Goal: Task Accomplishment & Management: Complete application form

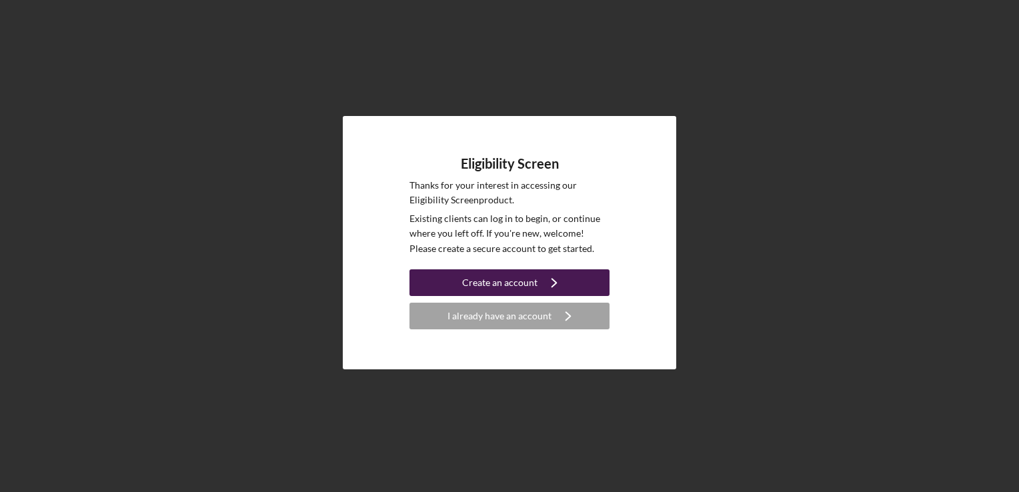
click at [520, 281] on div "Create an account" at bounding box center [499, 282] width 75 height 27
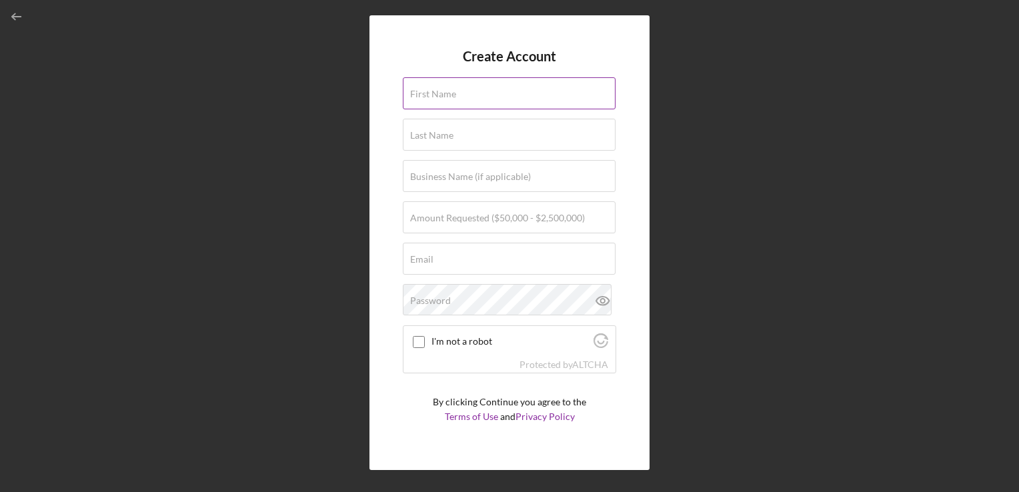
click at [495, 93] on input "First Name" at bounding box center [509, 93] width 213 height 32
type input "[PERSON_NAME]"
type input "Tribal Member"
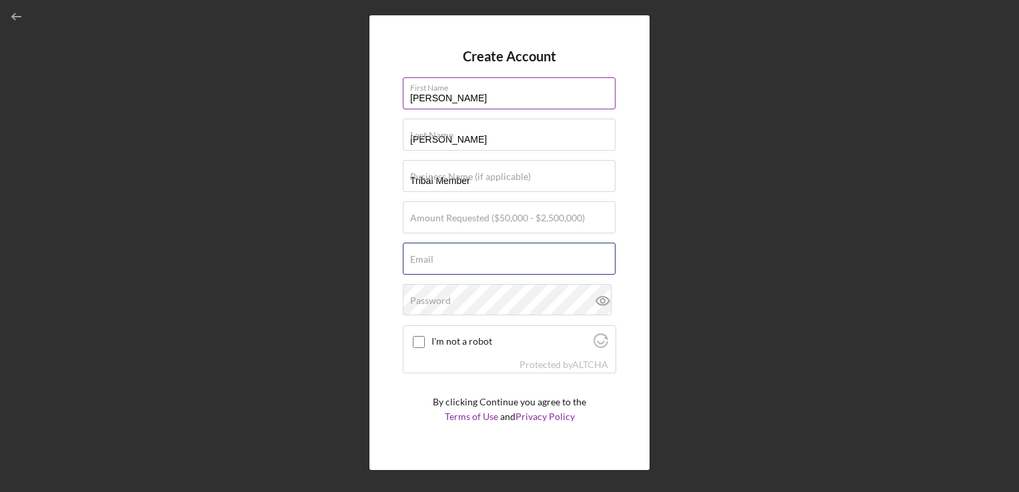
type input "[EMAIL_ADDRESS][DOMAIN_NAME]"
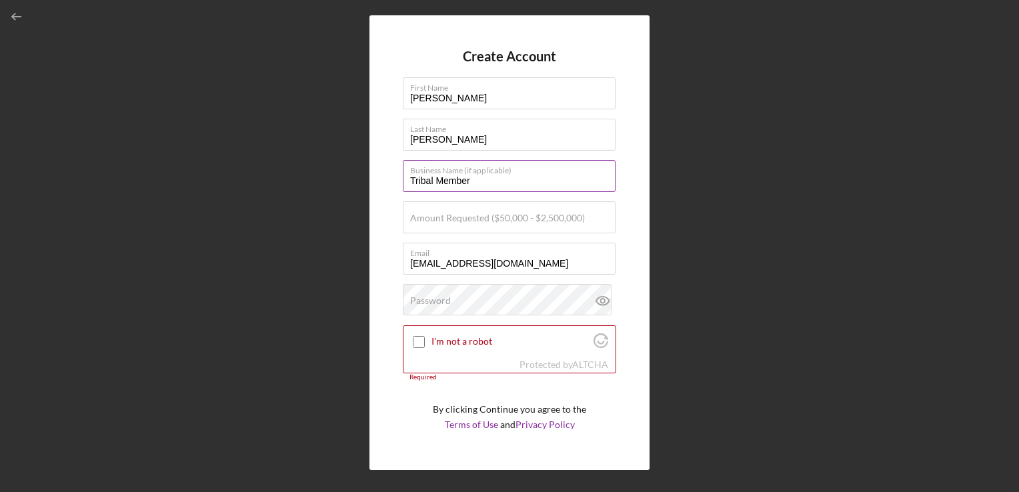
click at [496, 179] on input "Tribal Member" at bounding box center [509, 176] width 213 height 32
type input "T"
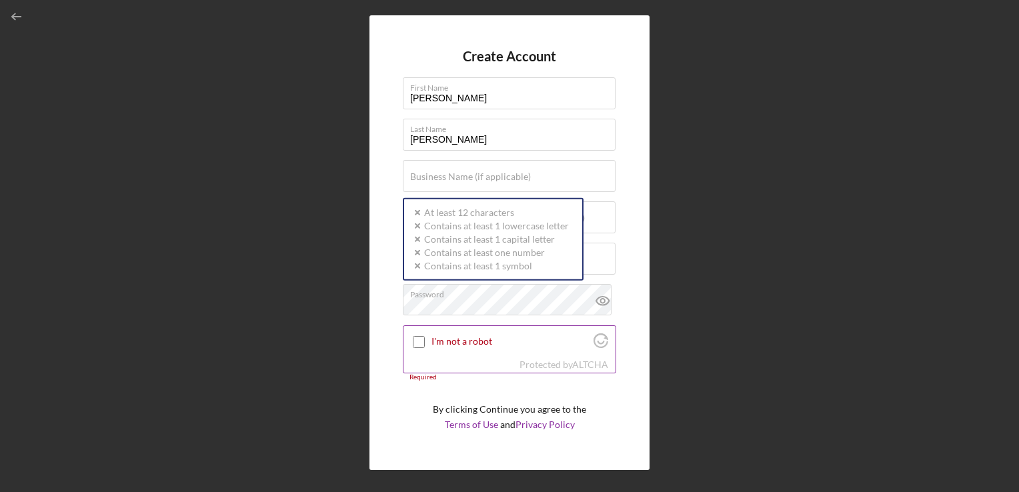
click at [463, 343] on label "I'm not a robot" at bounding box center [510, 341] width 158 height 11
click at [425, 343] on input "I'm not a robot" at bounding box center [419, 342] width 12 height 12
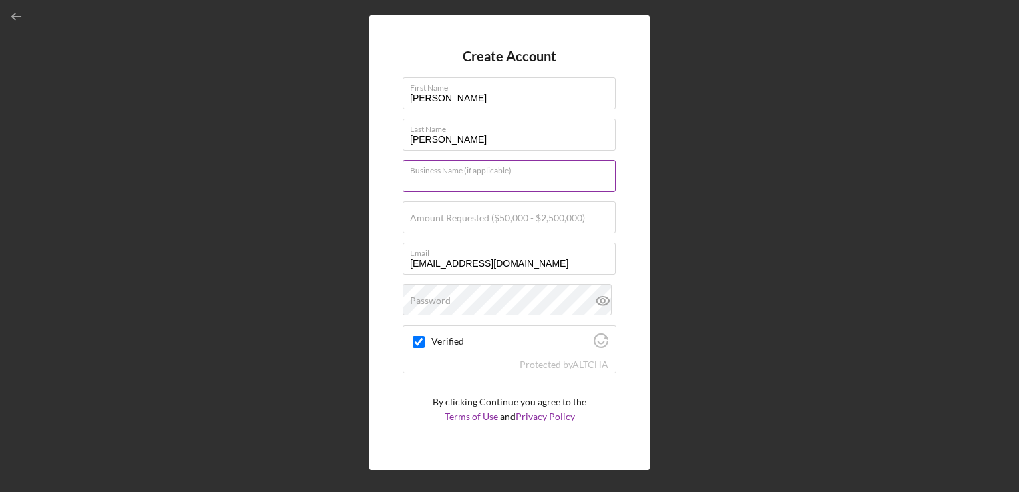
click at [442, 183] on input "Business Name (if applicable)" at bounding box center [509, 176] width 213 height 32
click at [416, 226] on input "Amount Requested ($50,000 - $2,500,000)" at bounding box center [509, 217] width 213 height 32
click at [504, 182] on input "Business Name (if applicable)" at bounding box center [509, 176] width 213 height 32
click at [417, 219] on label "Amount Requested ($50,000 - $2,500,000)" at bounding box center [497, 218] width 175 height 11
click at [417, 219] on input "Amount Requested ($50,000 - $2,500,000)" at bounding box center [509, 217] width 213 height 32
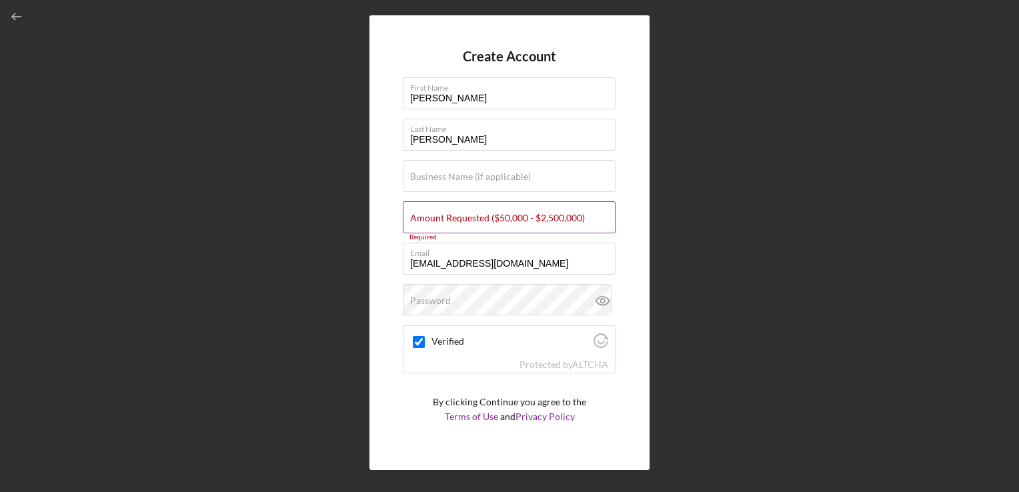
click at [536, 211] on div "Amount Requested ($50,000 - $2,500,000) Required" at bounding box center [509, 217] width 213 height 33
click at [531, 222] on label "Amount Requested ($50,000 - $2,500,000)" at bounding box center [497, 218] width 175 height 11
click at [531, 222] on input "Amount Requested ($50,000 - $2,500,000)" at bounding box center [509, 217] width 213 height 32
checkbox input "true"
